Goal: Information Seeking & Learning: Learn about a topic

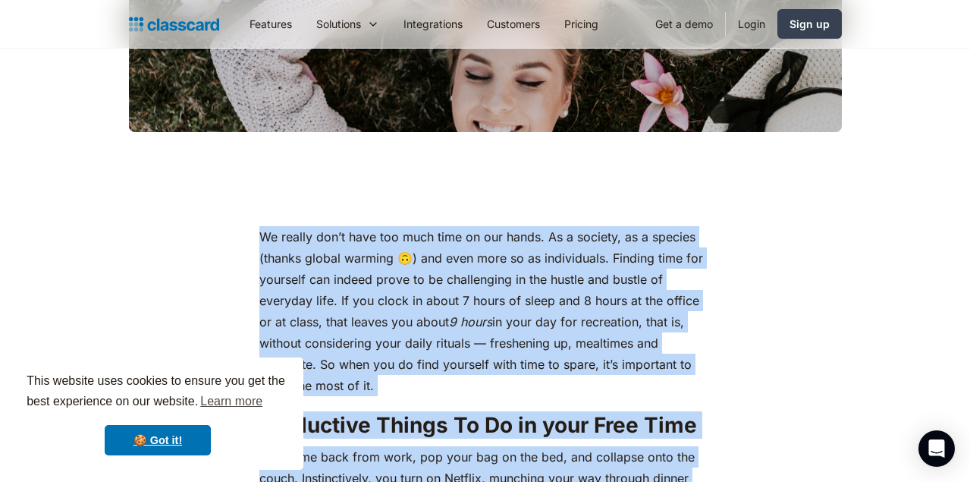
scroll to position [552, 0]
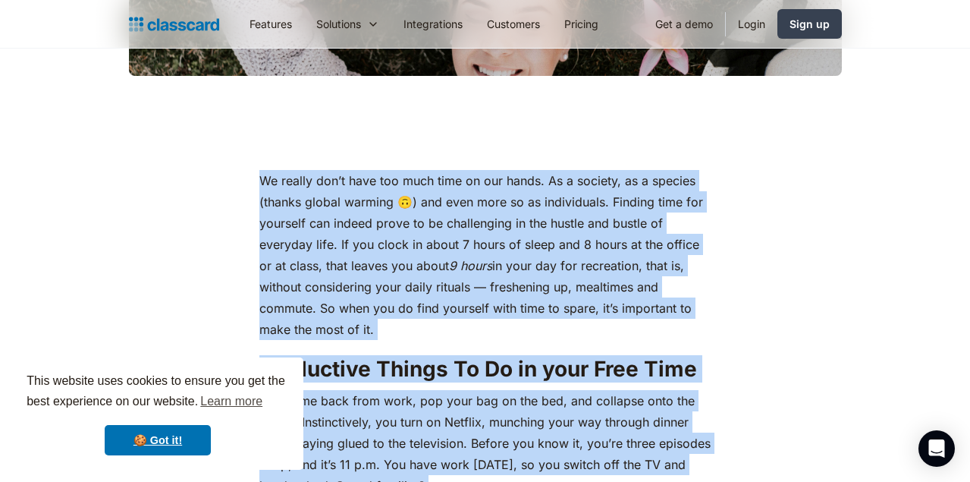
drag, startPoint x: 667, startPoint y: 245, endPoint x: 258, endPoint y: 181, distance: 413.7
copy div "We really don’t have too much time on our hands. As a society, as a species (th…"
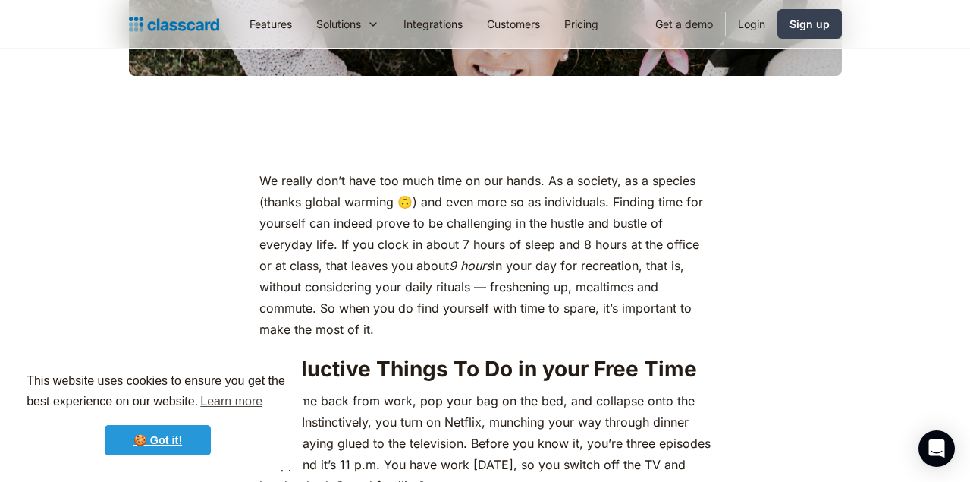
click at [152, 446] on link "🍪 Got it!" at bounding box center [158, 440] width 106 height 30
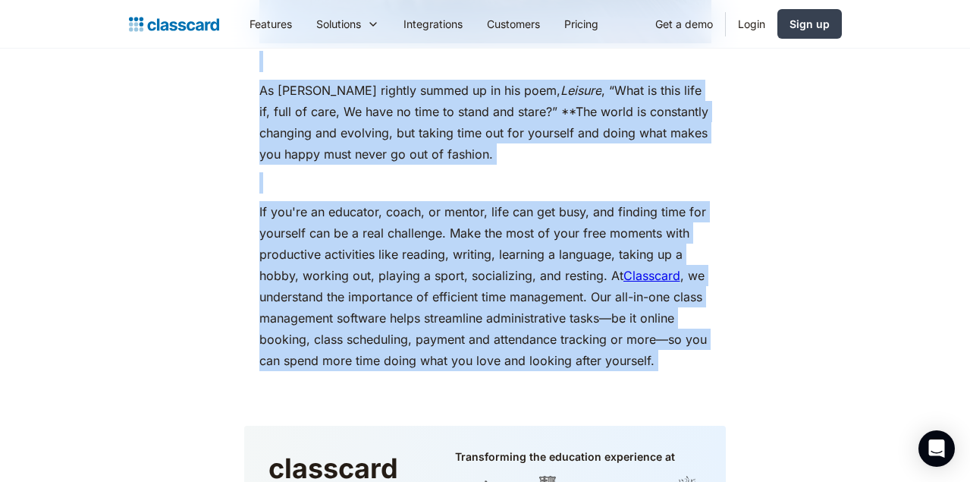
scroll to position [6771, 0]
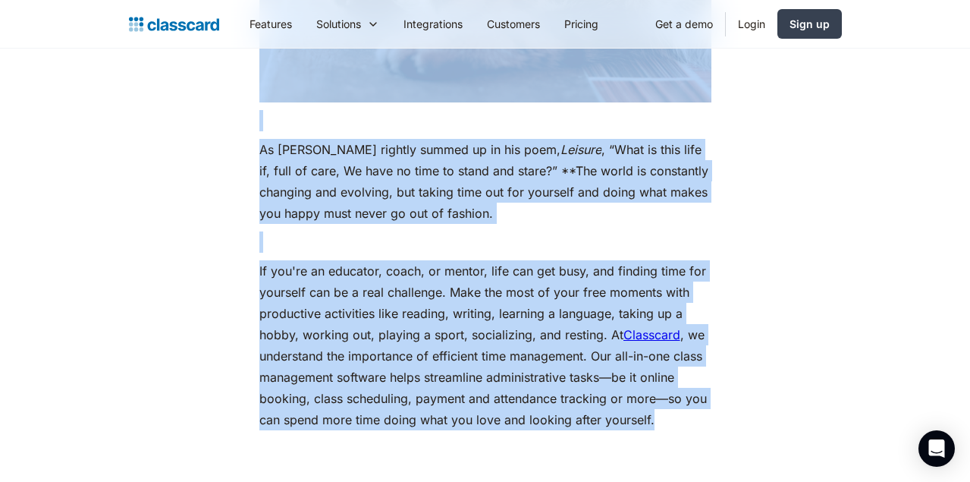
drag, startPoint x: 246, startPoint y: 185, endPoint x: 664, endPoint y: 358, distance: 453.0
copy div "We really don’t have too much time on our hands. As a society, as a species (th…"
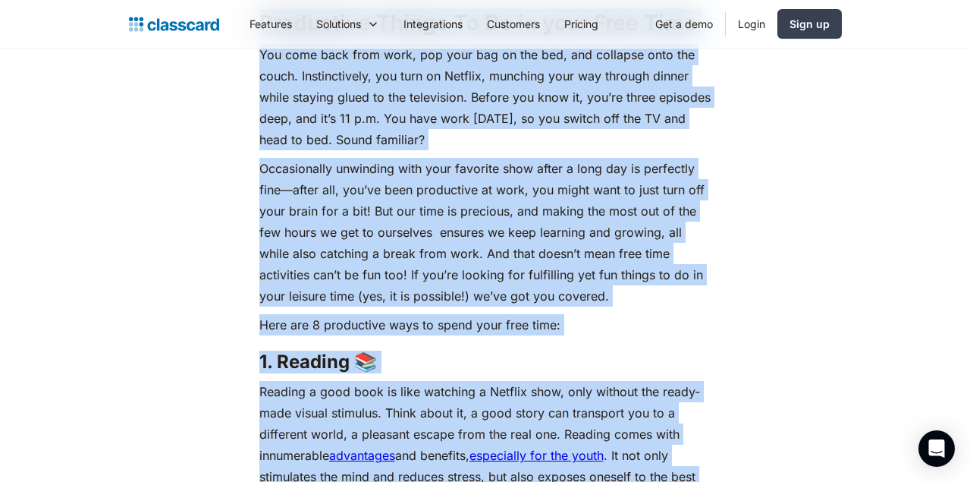
scroll to position [914, 0]
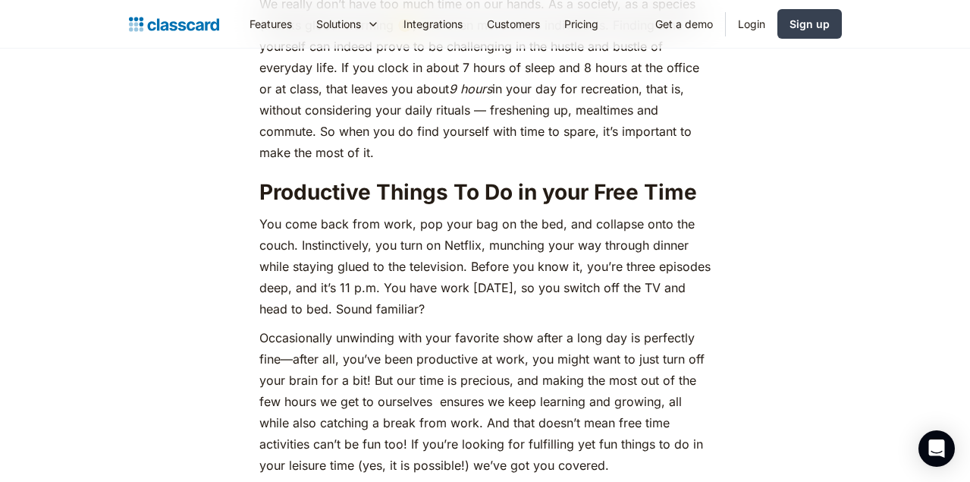
scroll to position [731, 0]
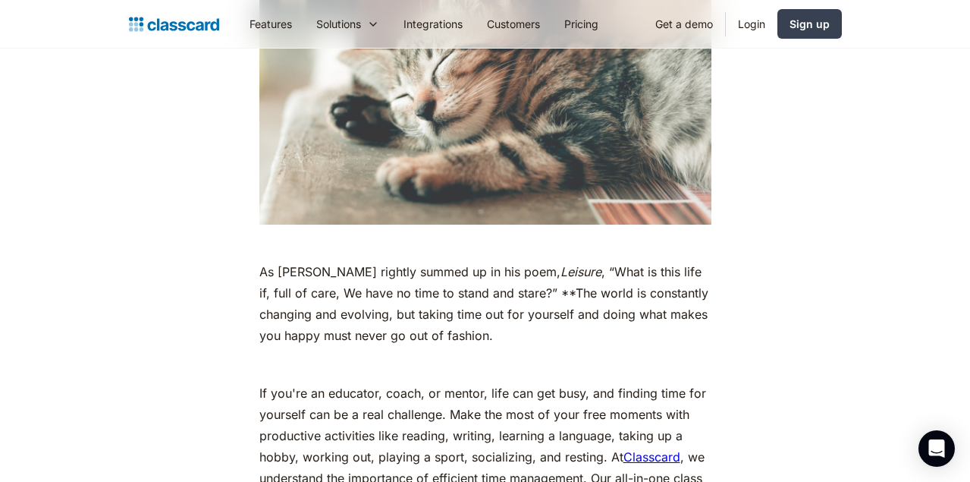
scroll to position [6649, 0]
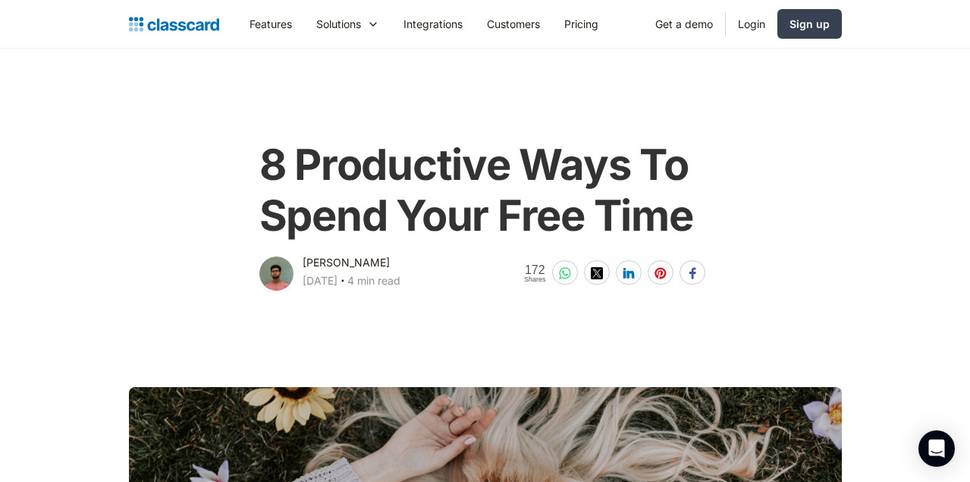
scroll to position [0, 0]
click at [150, 213] on div "8 Productive Ways To Spend Your Free Time Kenneth Soares January 20, 2025 ‧ 4 m…" at bounding box center [485, 208] width 728 height 168
